Goal: Check status: Check status

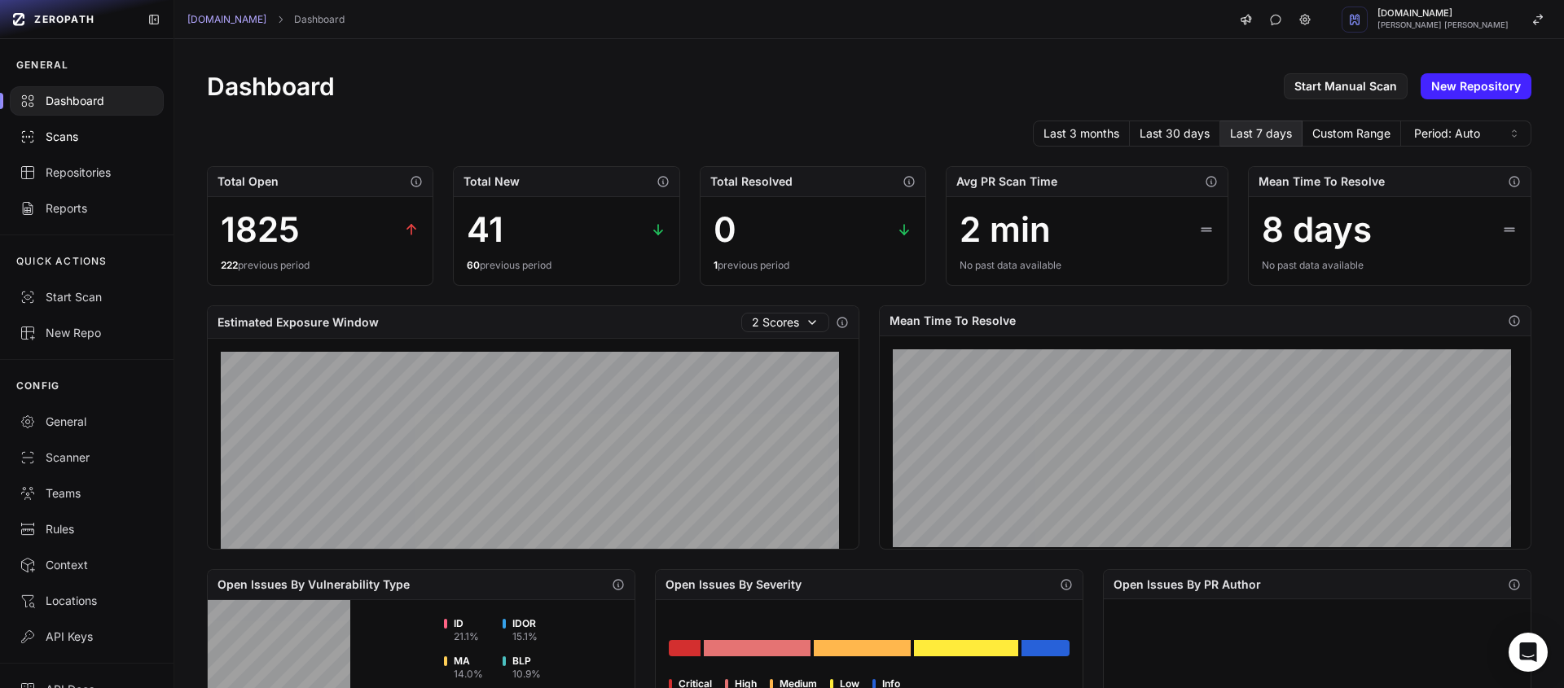
click at [62, 130] on div "Scans" at bounding box center [87, 137] width 134 height 16
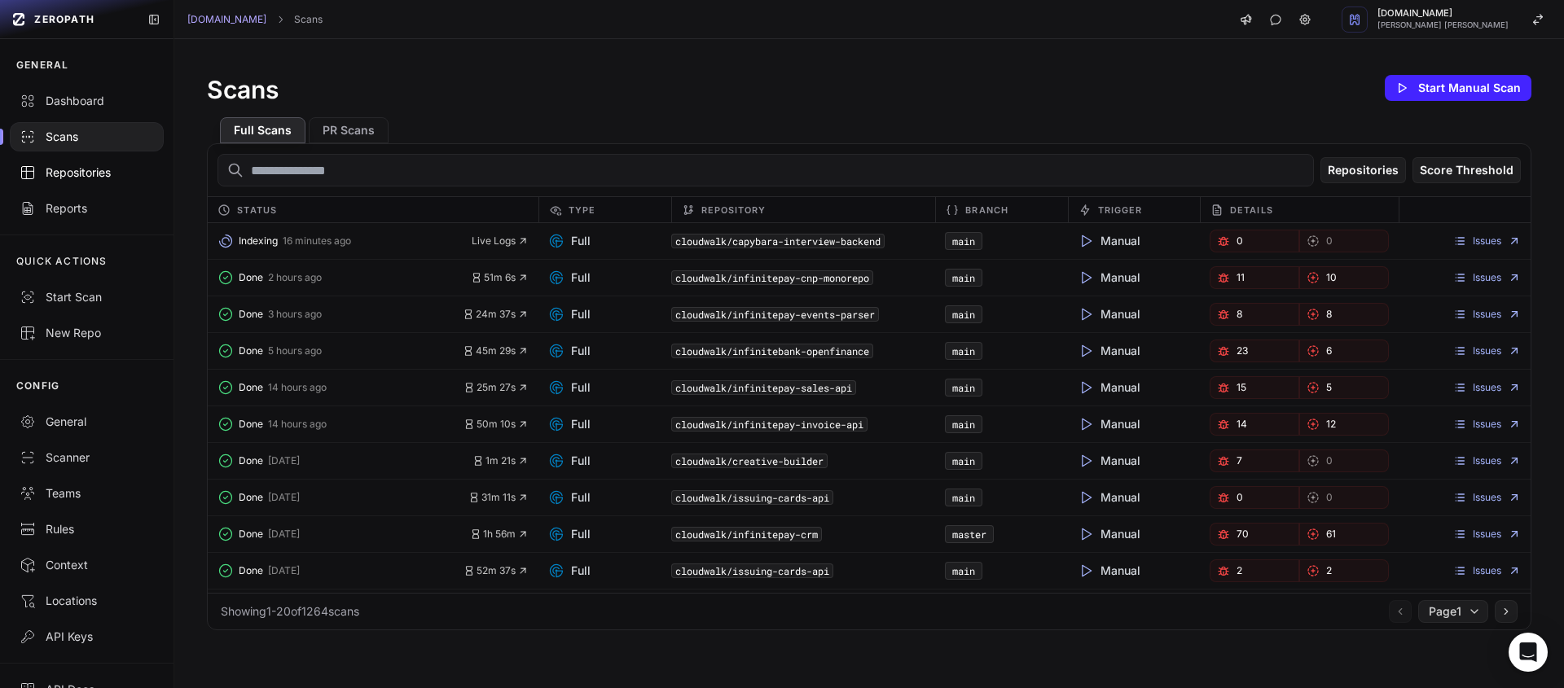
click at [59, 170] on div "Repositories" at bounding box center [87, 173] width 134 height 16
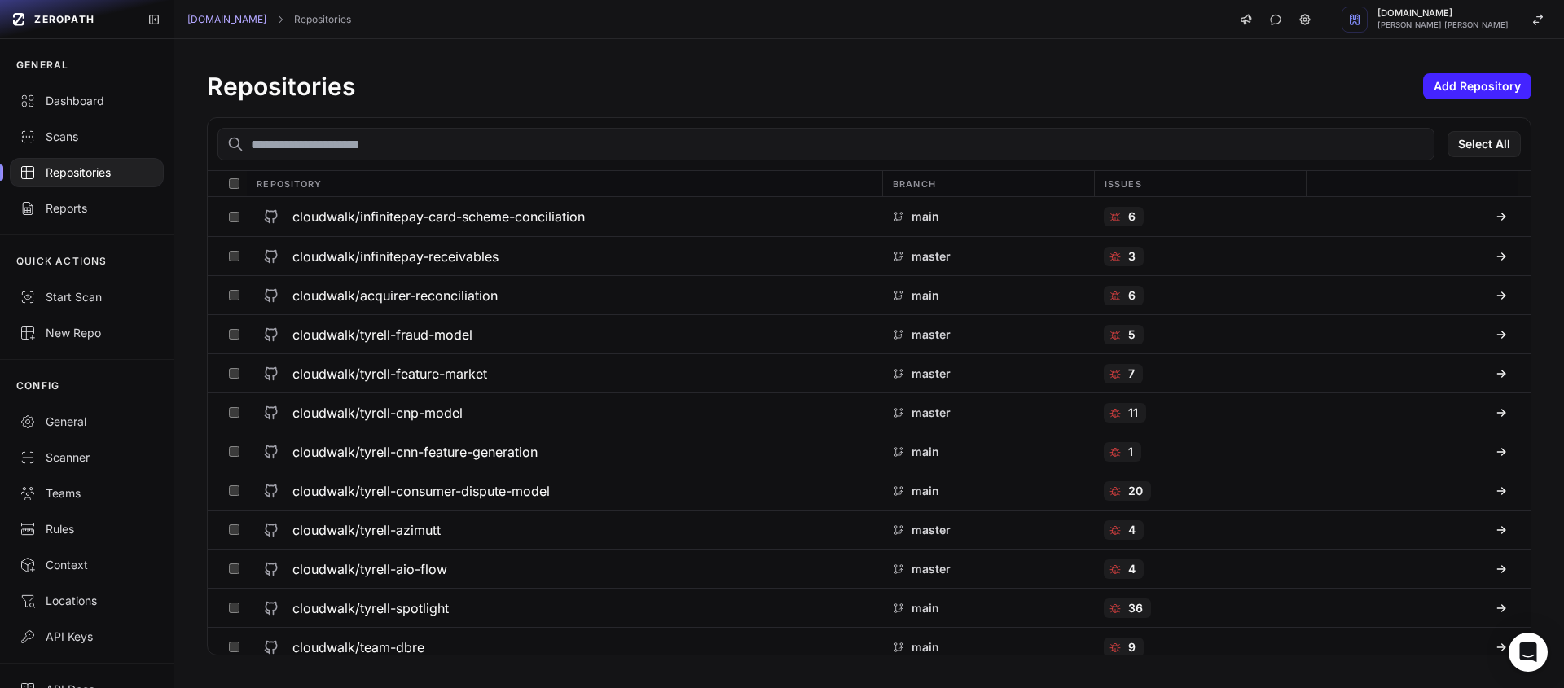
click at [423, 150] on input "text" at bounding box center [826, 144] width 1217 height 33
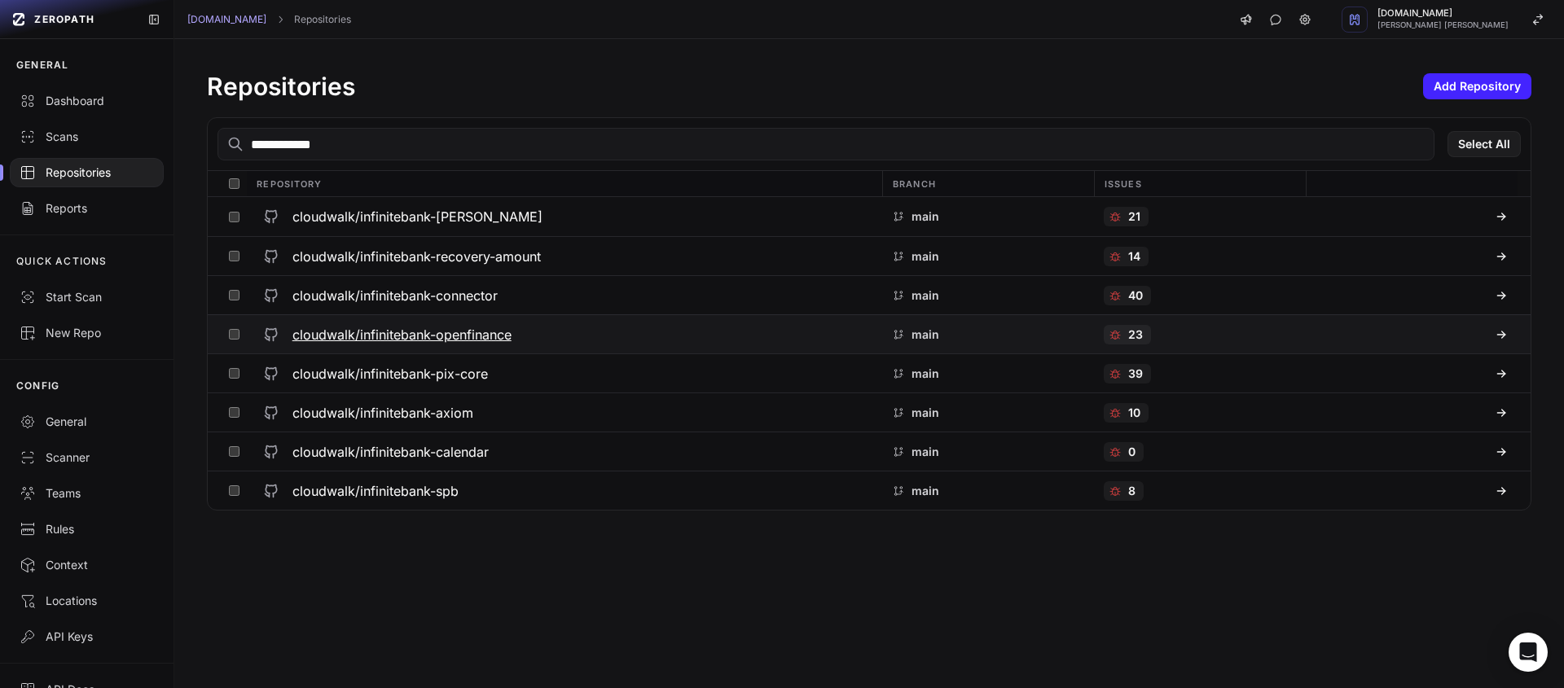
type input "**********"
click at [470, 334] on h3 "cloudwalk/infinitebank-openfinance" at bounding box center [402, 335] width 219 height 20
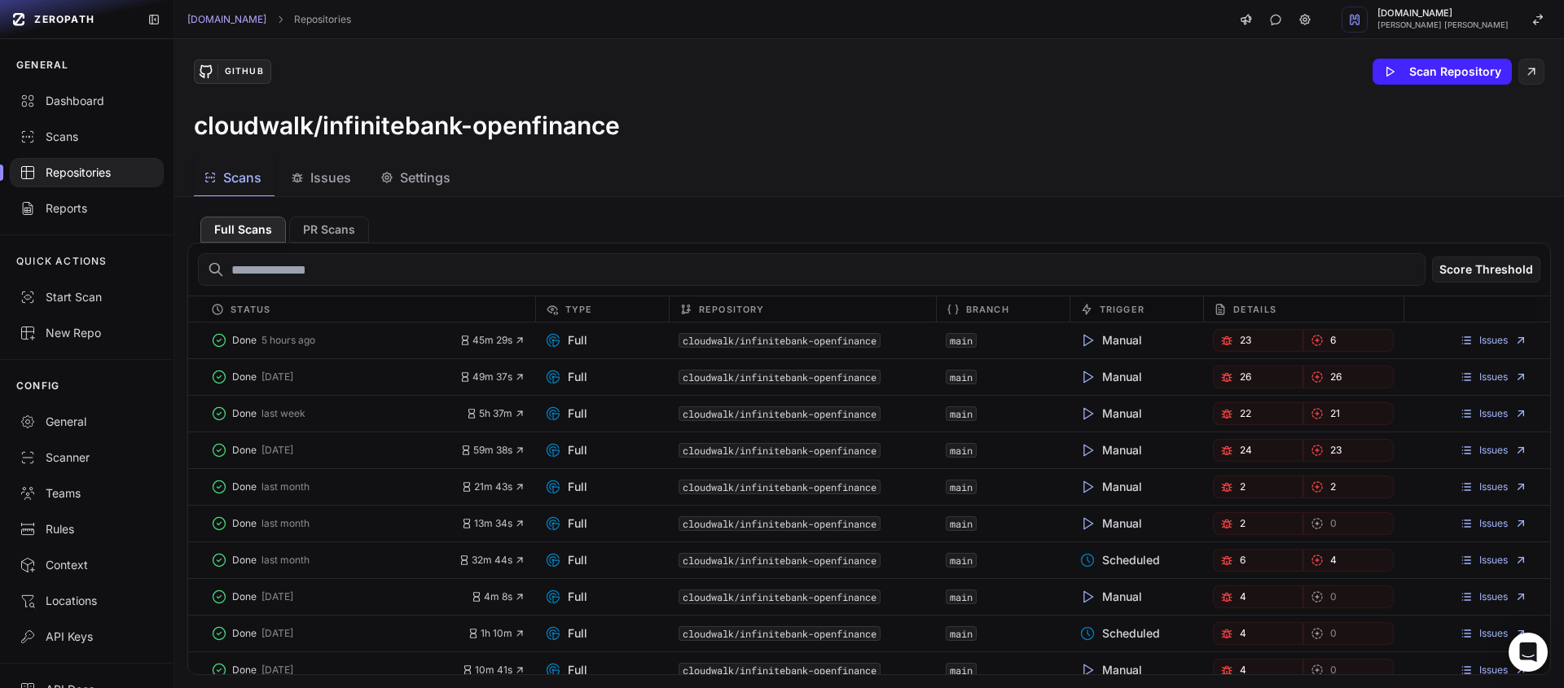
click at [326, 182] on span "Issues" at bounding box center [330, 178] width 41 height 20
